Goal: Task Accomplishment & Management: Manage account settings

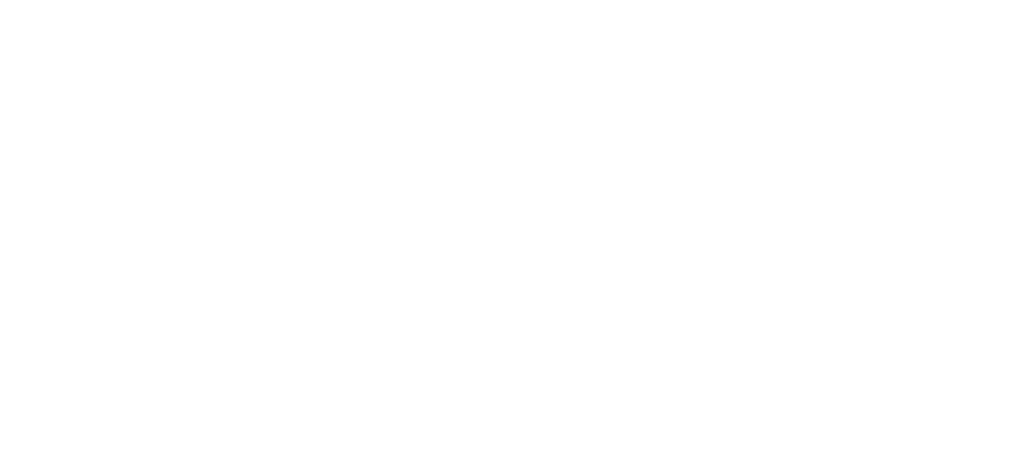
click at [706, 5] on html at bounding box center [505, 2] width 1010 height 5
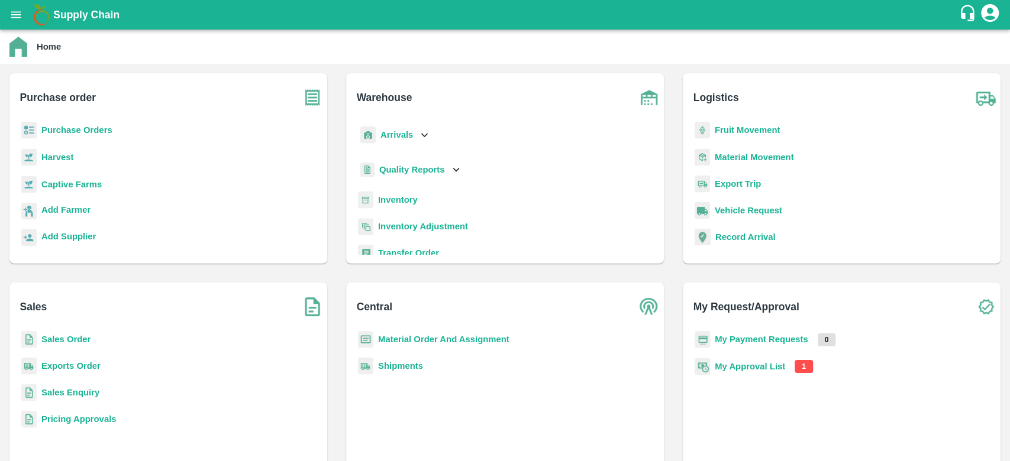
scroll to position [6, 0]
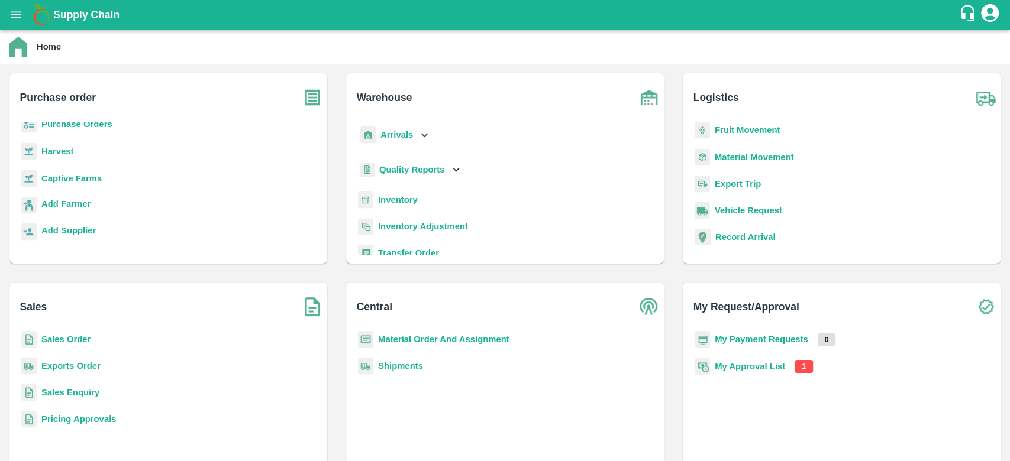
click at [743, 372] on b "My Approval List" at bounding box center [750, 366] width 70 height 9
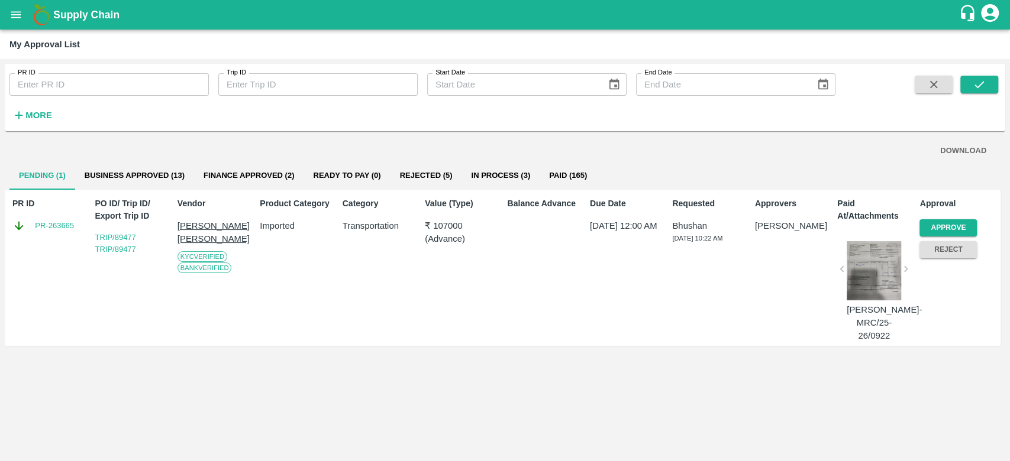
click at [876, 259] on div at bounding box center [874, 270] width 54 height 59
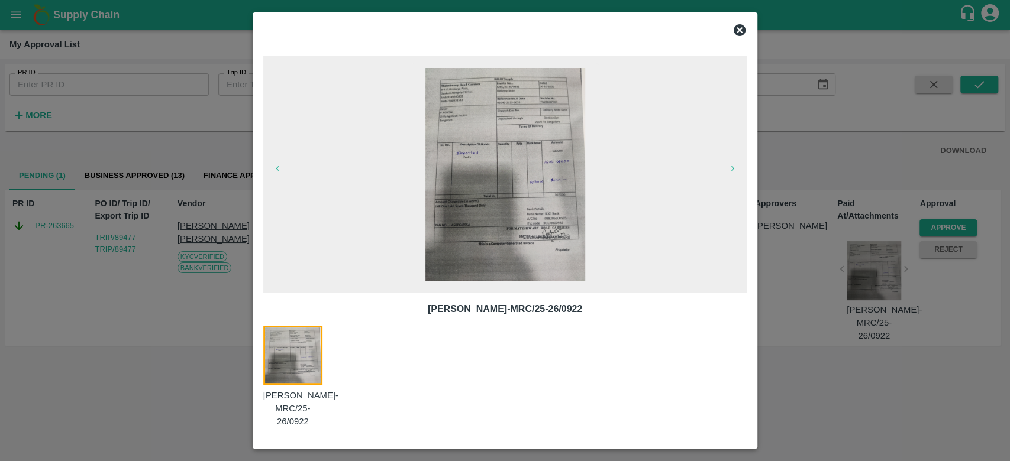
click at [526, 220] on img at bounding box center [505, 174] width 160 height 213
click at [741, 36] on icon at bounding box center [740, 30] width 12 height 12
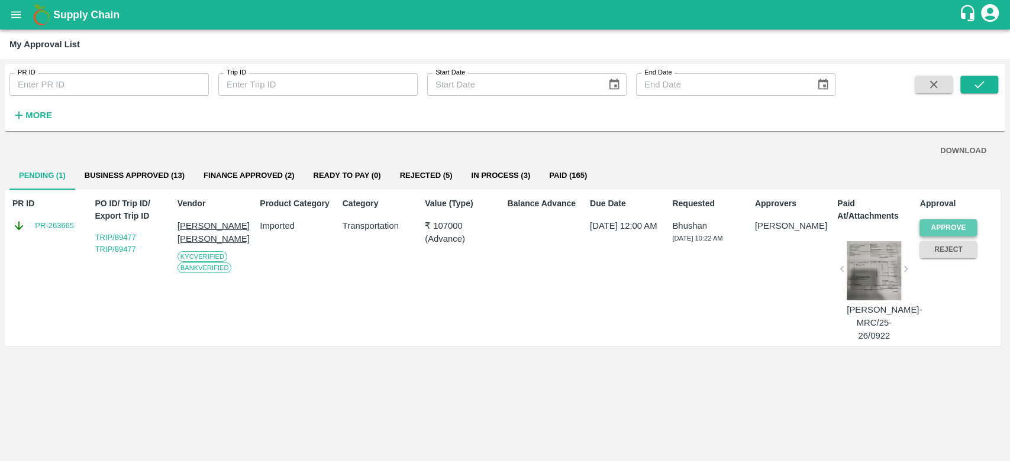
click at [951, 227] on button "Approve" at bounding box center [947, 227] width 57 height 17
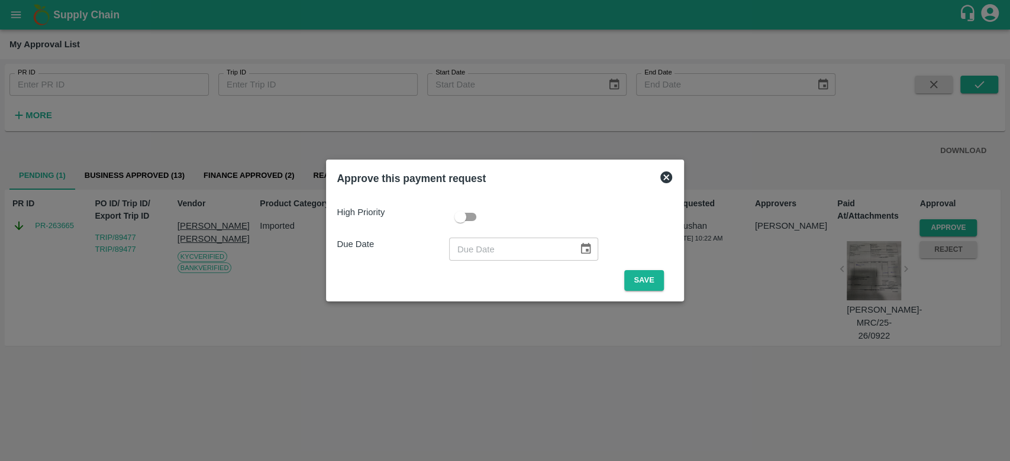
click at [473, 219] on input "checkbox" at bounding box center [460, 217] width 67 height 22
checkbox input "true"
click at [582, 248] on icon "Choose date" at bounding box center [585, 249] width 13 height 13
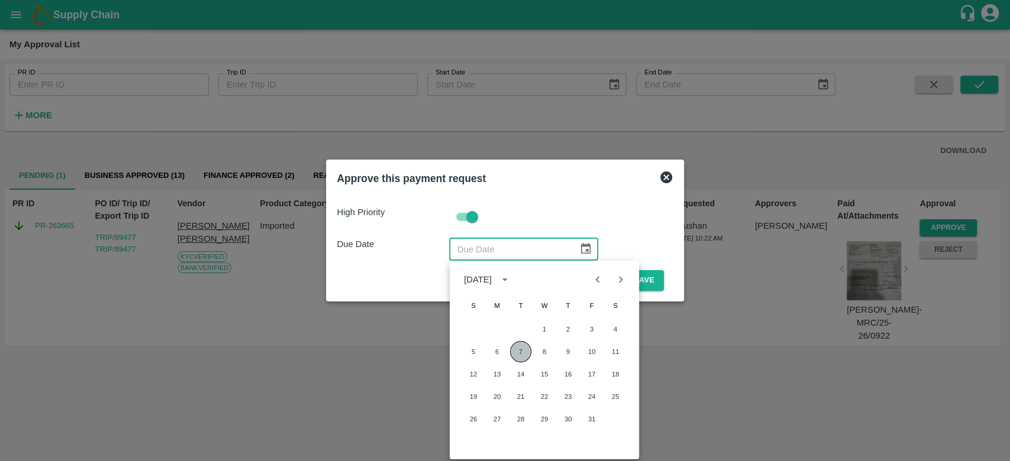
click at [522, 354] on button "7" at bounding box center [520, 351] width 21 height 21
type input "[DATE]"
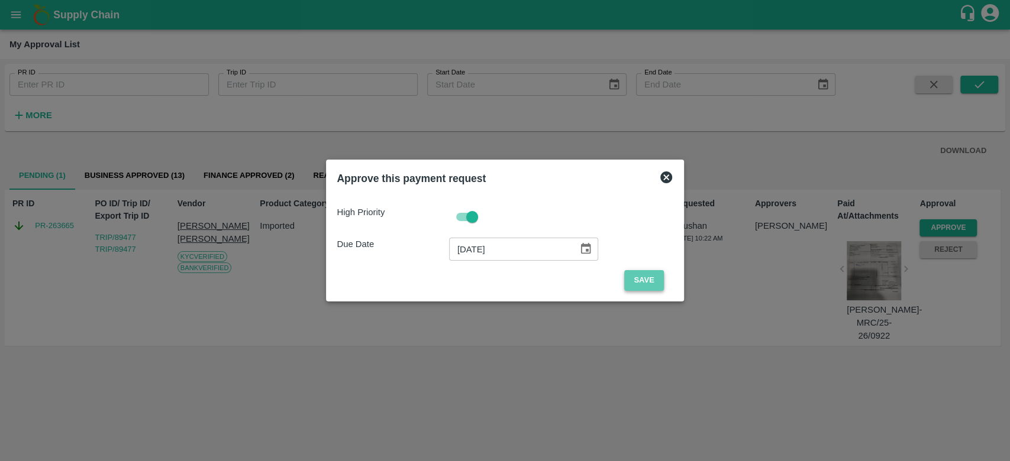
click at [641, 279] on button "Save" at bounding box center [643, 280] width 39 height 21
